Goal: Find contact information

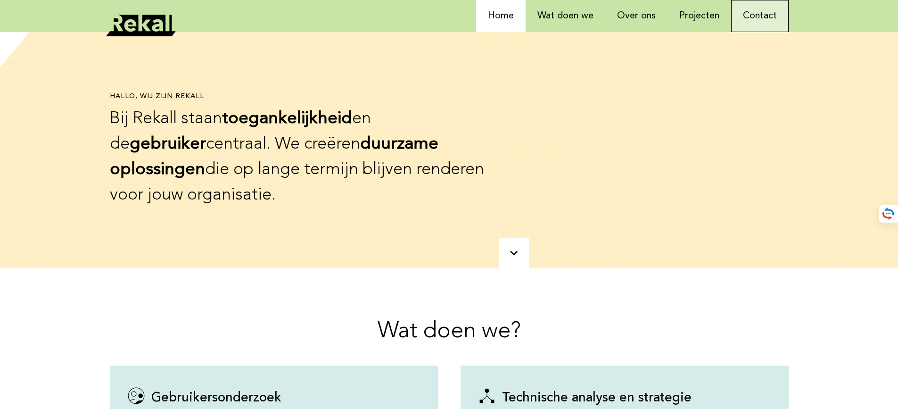
click at [765, 18] on link "Contact" at bounding box center [760, 16] width 58 height 32
